Goal: Navigation & Orientation: Find specific page/section

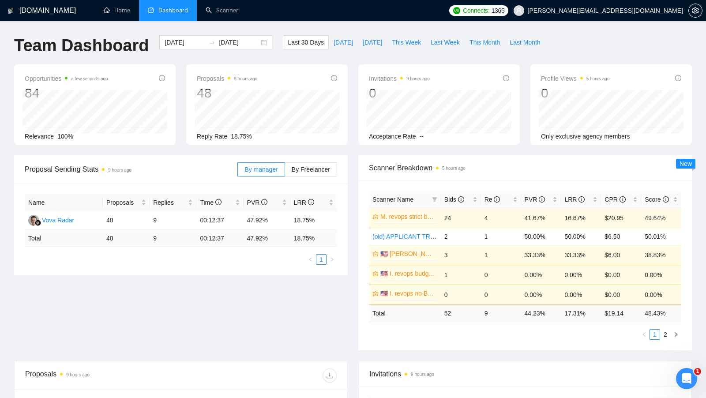
click at [156, 11] on span "Dashboard" at bounding box center [168, 10] width 40 height 7
click at [219, 14] on link "Scanner" at bounding box center [222, 10] width 33 height 7
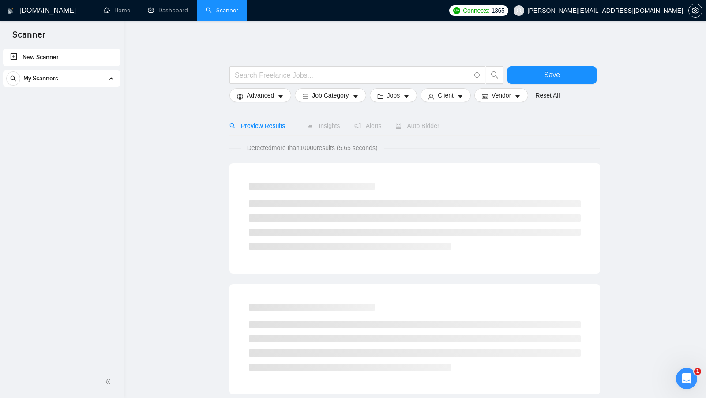
click at [206, 14] on link "Scanner" at bounding box center [222, 10] width 33 height 7
click at [188, 14] on link "Dashboard" at bounding box center [168, 10] width 40 height 7
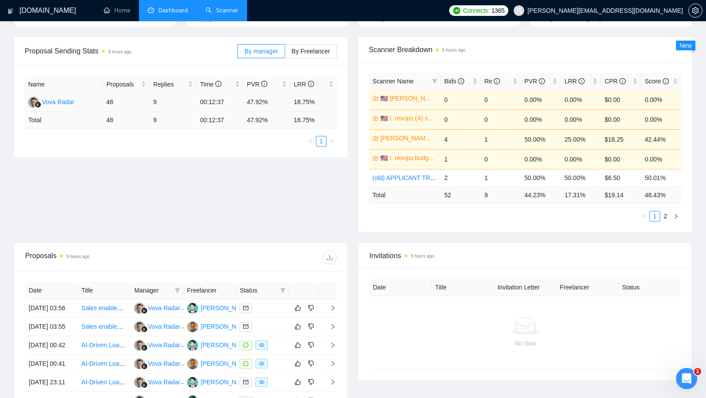
scroll to position [111, 0]
